Goal: Navigation & Orientation: Find specific page/section

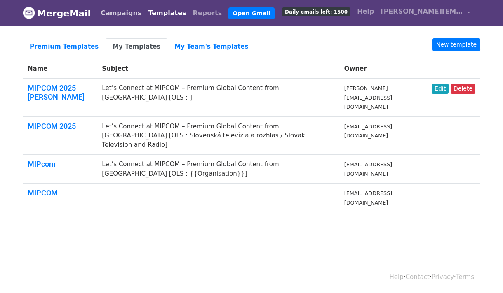
click at [124, 12] on link "Campaigns" at bounding box center [120, 13] width 47 height 16
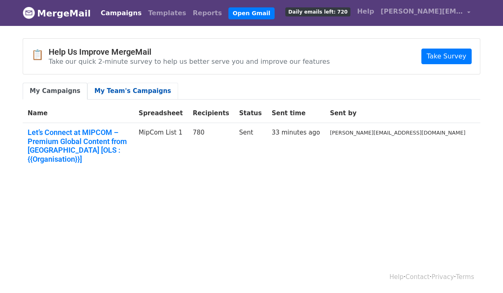
click at [121, 96] on link "My Team's Campaigns" at bounding box center [132, 91] width 91 height 17
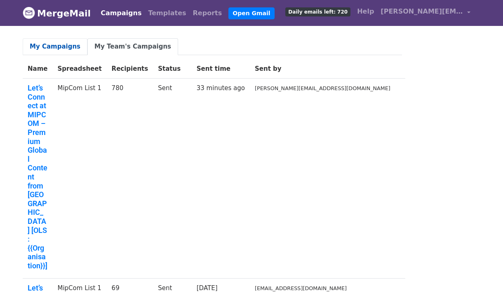
click at [56, 46] on link "My Campaigns" at bounding box center [55, 46] width 65 height 17
